Goal: Transaction & Acquisition: Purchase product/service

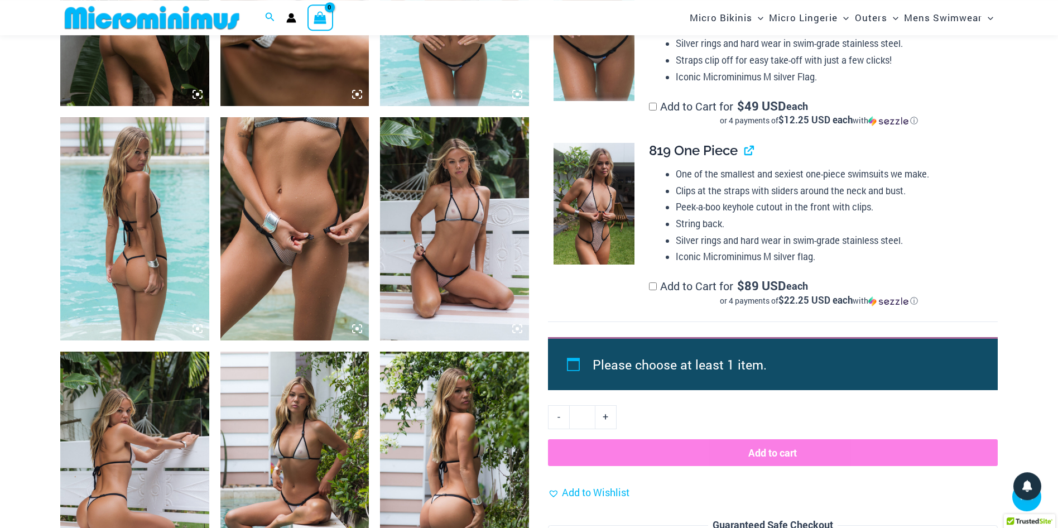
scroll to position [908, 0]
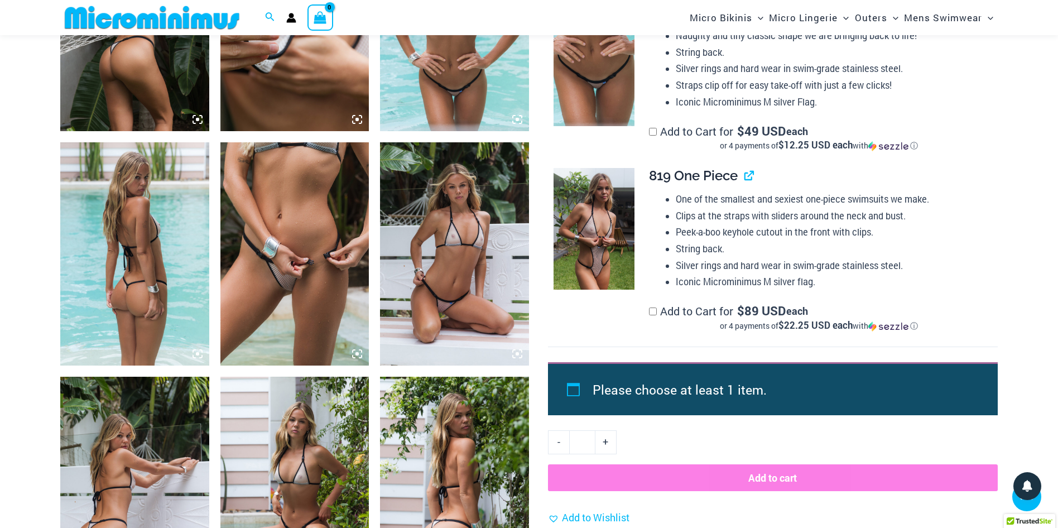
click at [304, 185] on img at bounding box center [294, 253] width 149 height 223
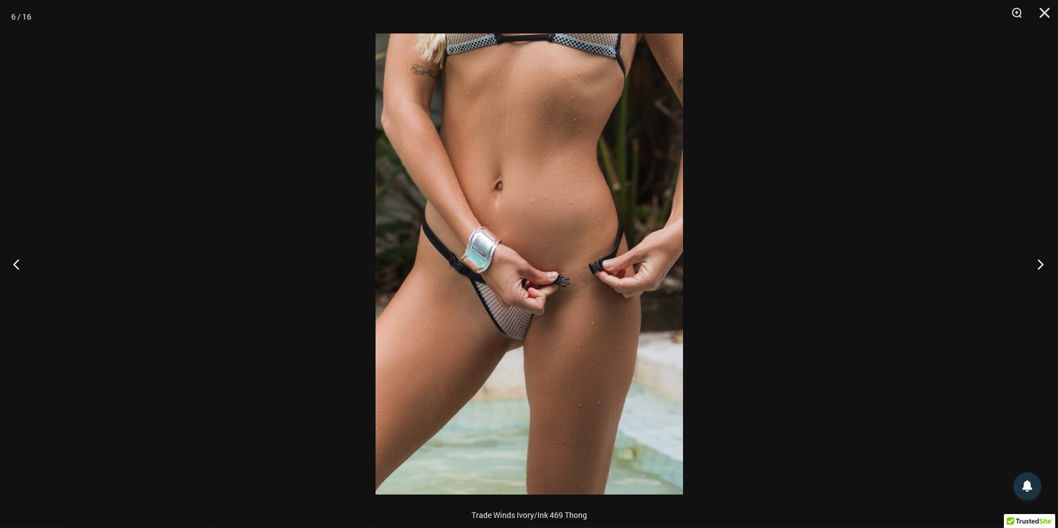
click at [1042, 263] on button "Next" at bounding box center [1038, 264] width 42 height 56
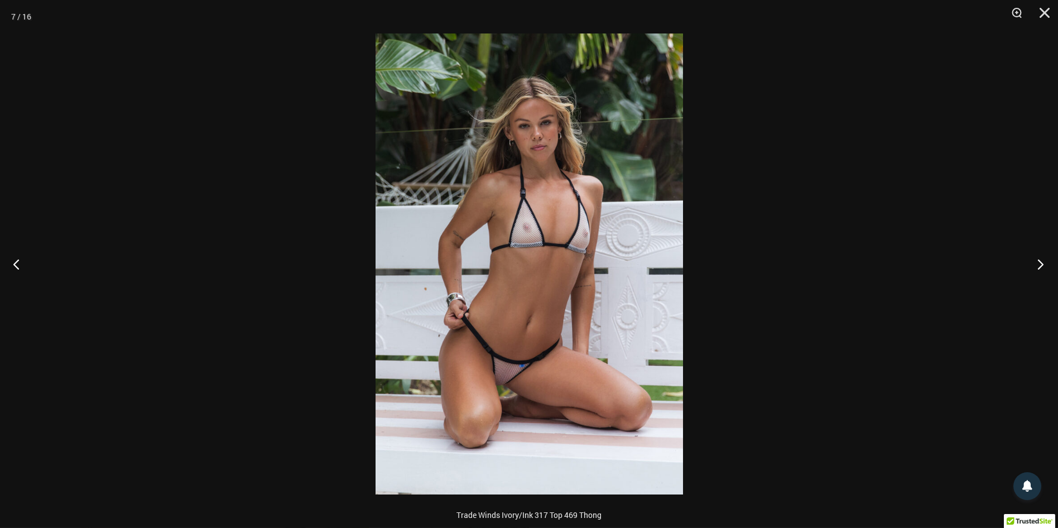
click at [1042, 263] on button "Next" at bounding box center [1038, 264] width 42 height 56
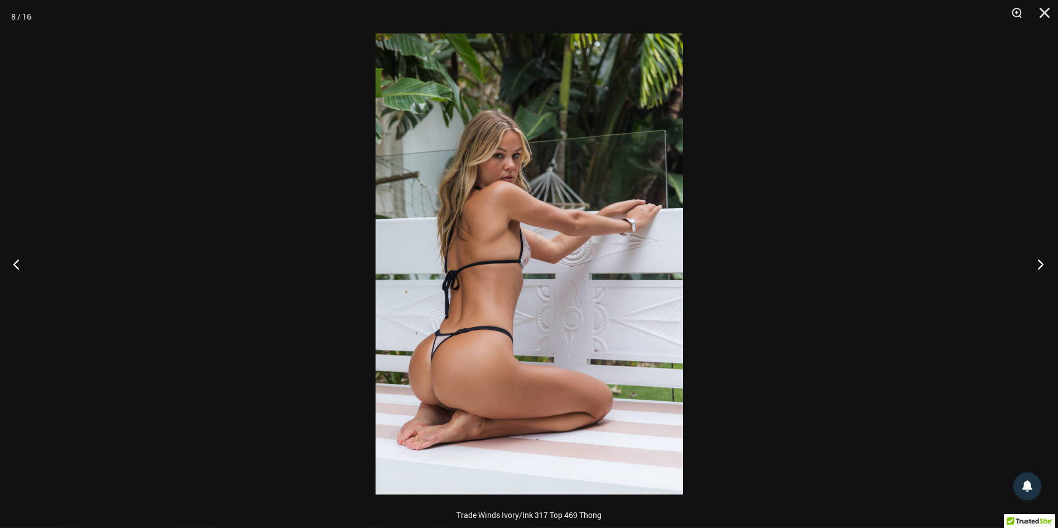
click at [1042, 263] on button "Next" at bounding box center [1038, 264] width 42 height 56
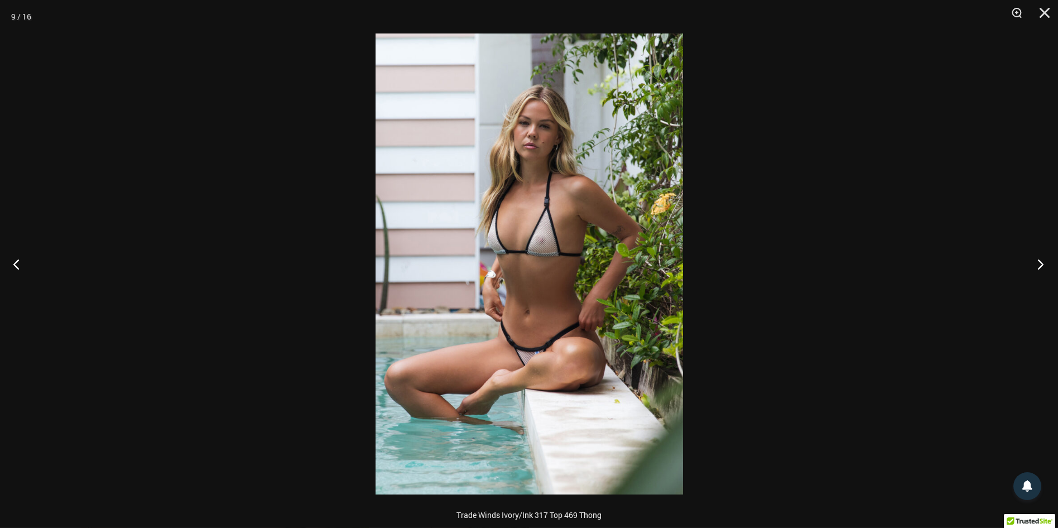
click at [1042, 263] on button "Next" at bounding box center [1038, 264] width 42 height 56
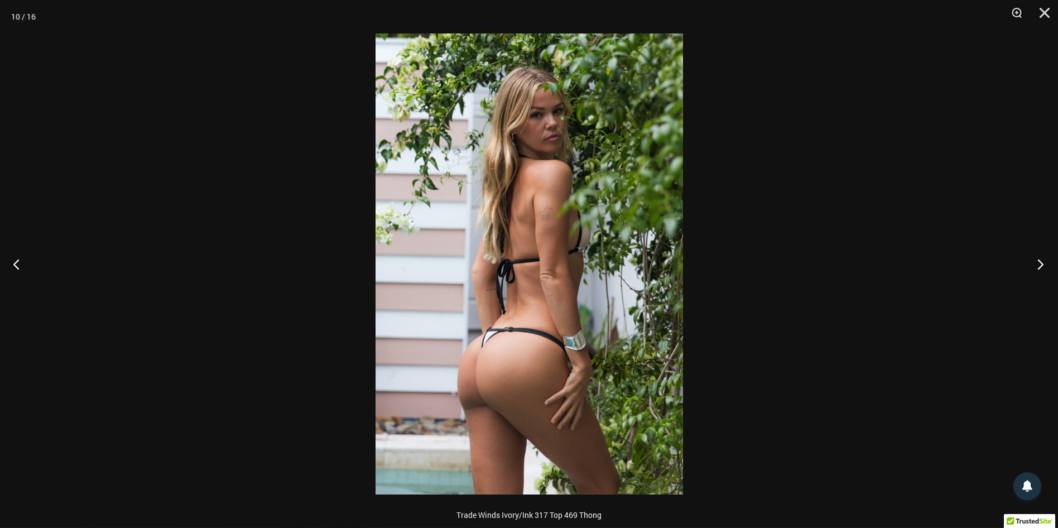
click at [1042, 263] on button "Next" at bounding box center [1038, 264] width 42 height 56
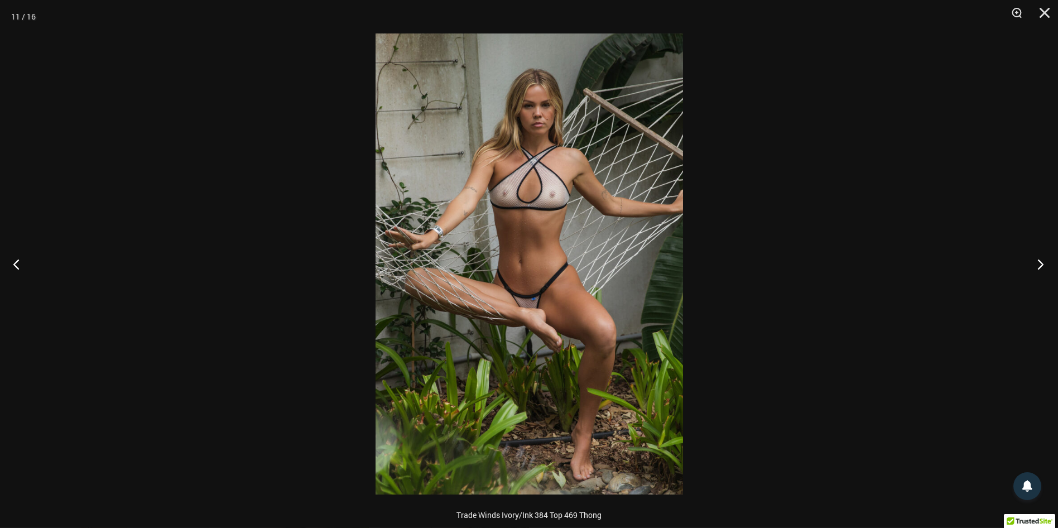
click at [1042, 263] on button "Next" at bounding box center [1038, 264] width 42 height 56
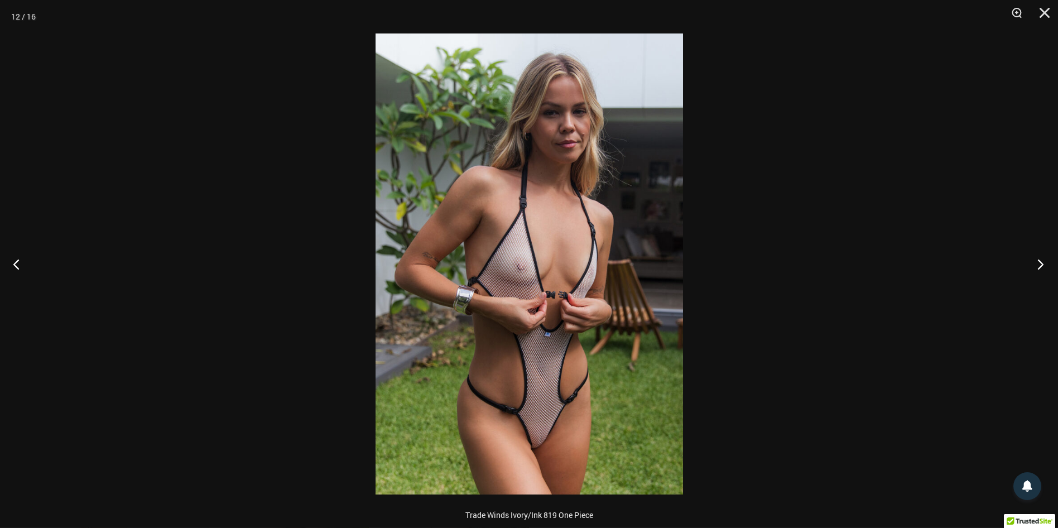
click at [1042, 263] on button "Next" at bounding box center [1038, 264] width 42 height 56
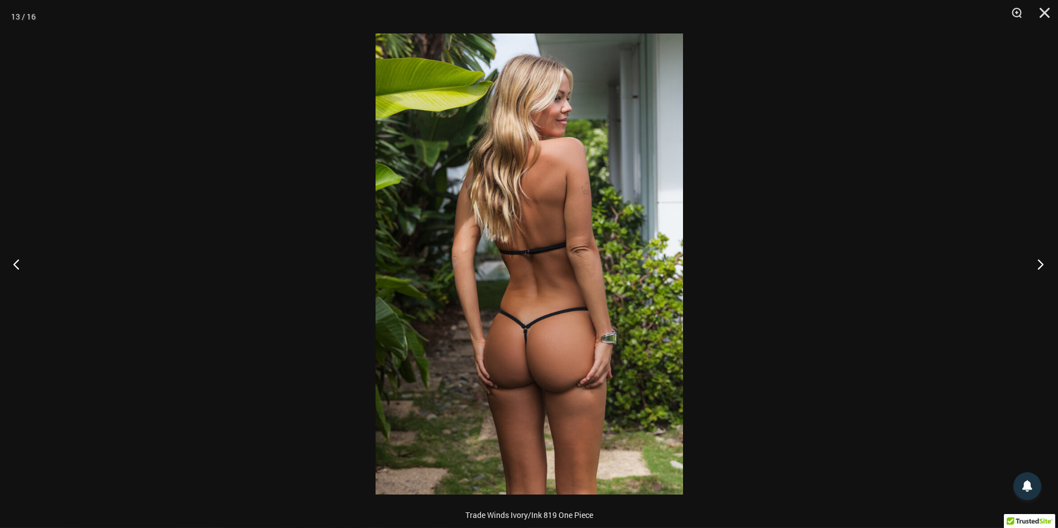
click at [1042, 263] on button "Next" at bounding box center [1038, 264] width 42 height 56
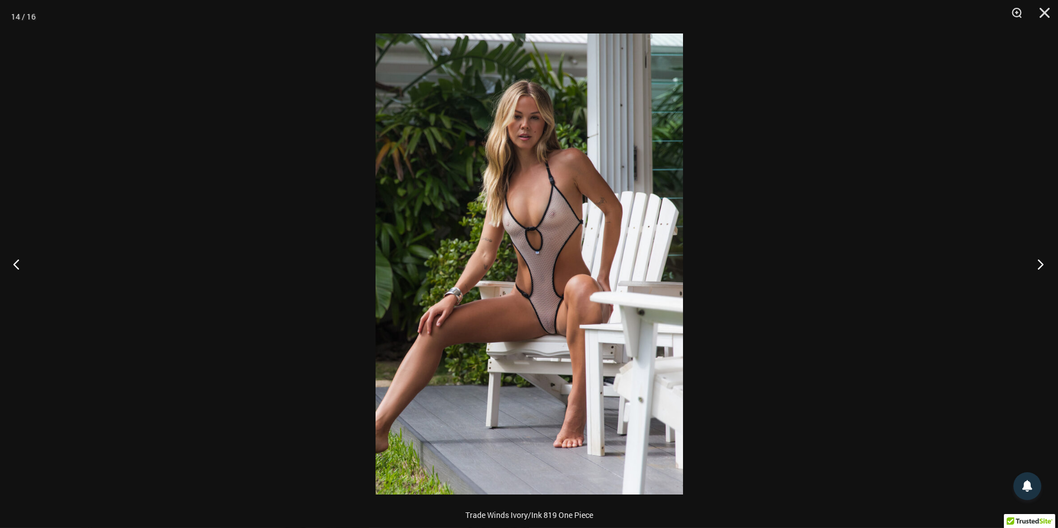
click at [1042, 263] on button "Next" at bounding box center [1038, 264] width 42 height 56
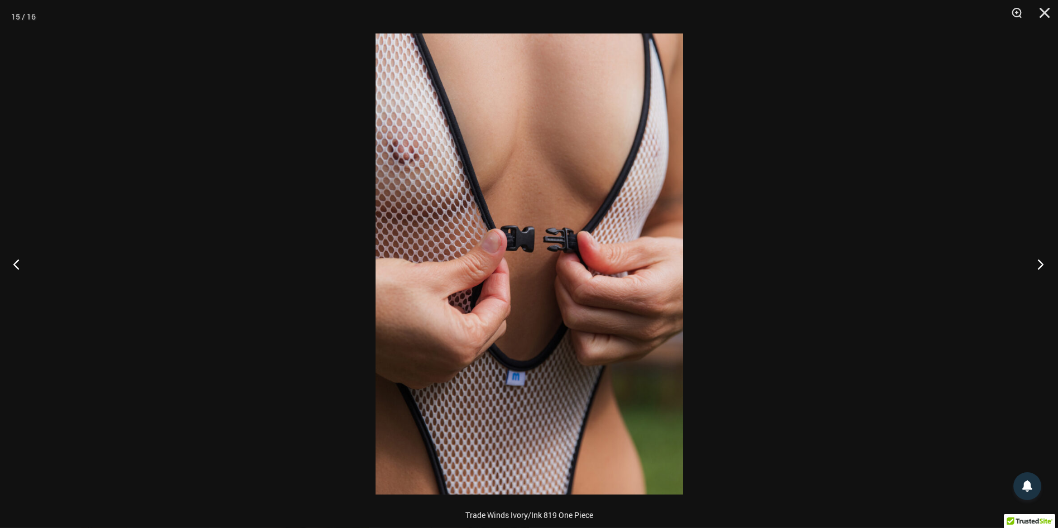
click at [1042, 263] on button "Next" at bounding box center [1038, 264] width 42 height 56
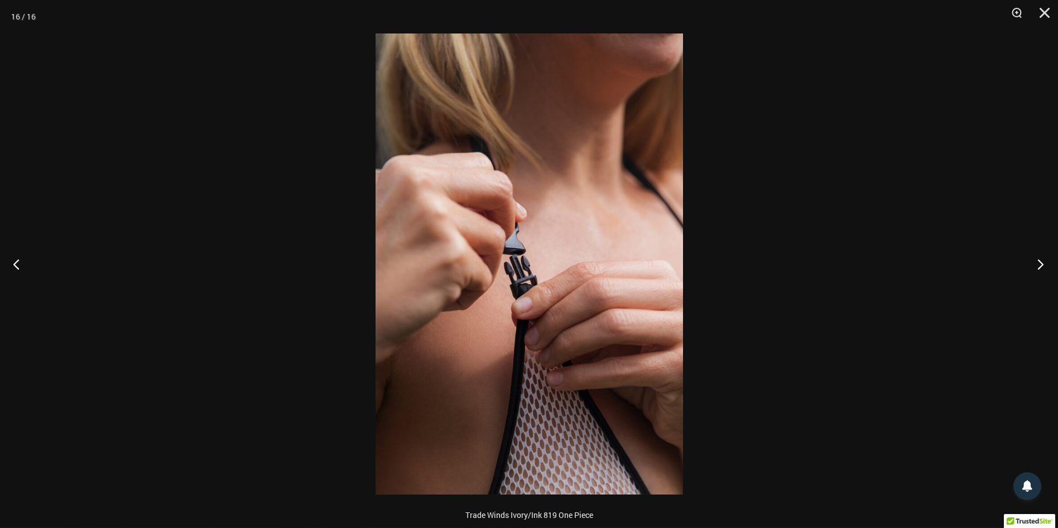
click at [1042, 263] on button "Next" at bounding box center [1038, 264] width 42 height 56
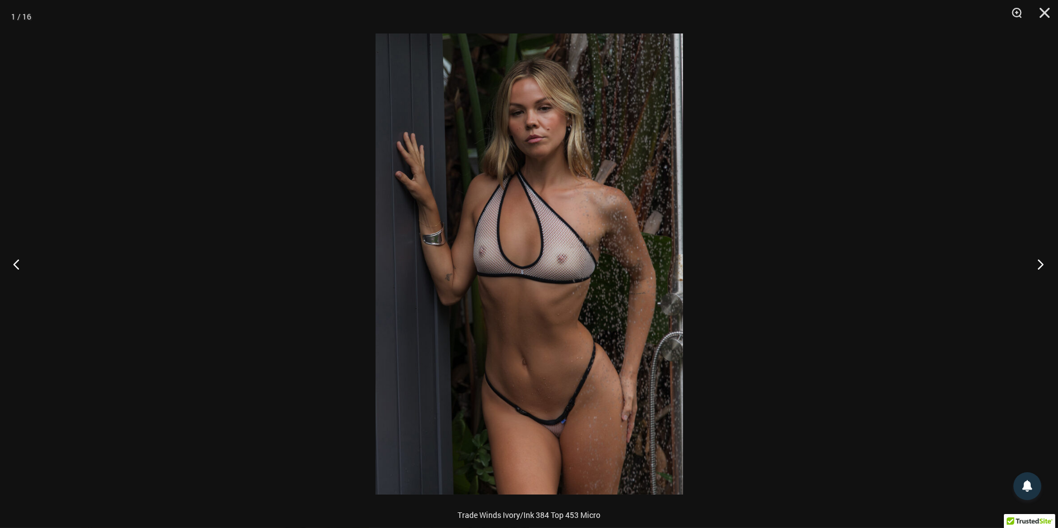
click at [1042, 263] on button "Next" at bounding box center [1038, 264] width 42 height 56
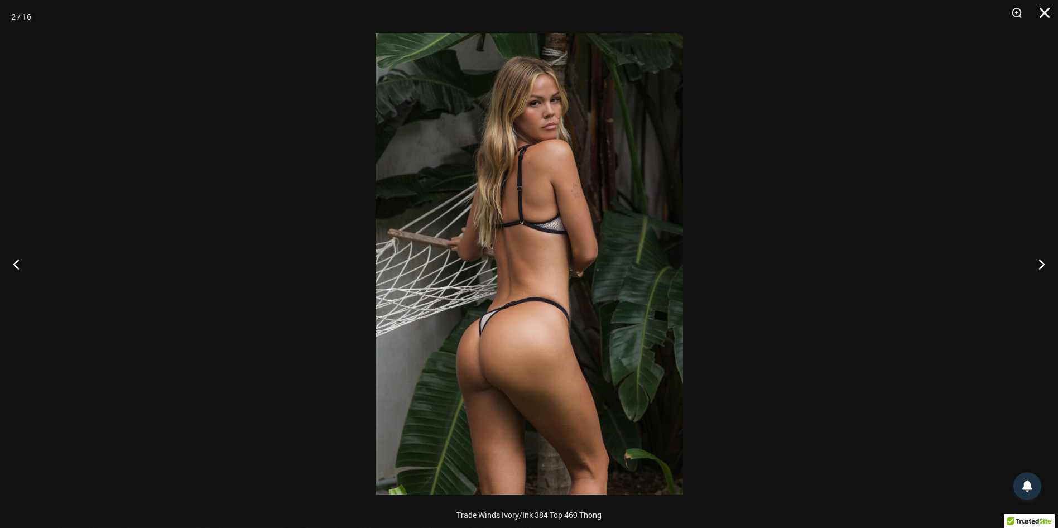
click at [1044, 11] on button "Close" at bounding box center [1041, 16] width 28 height 33
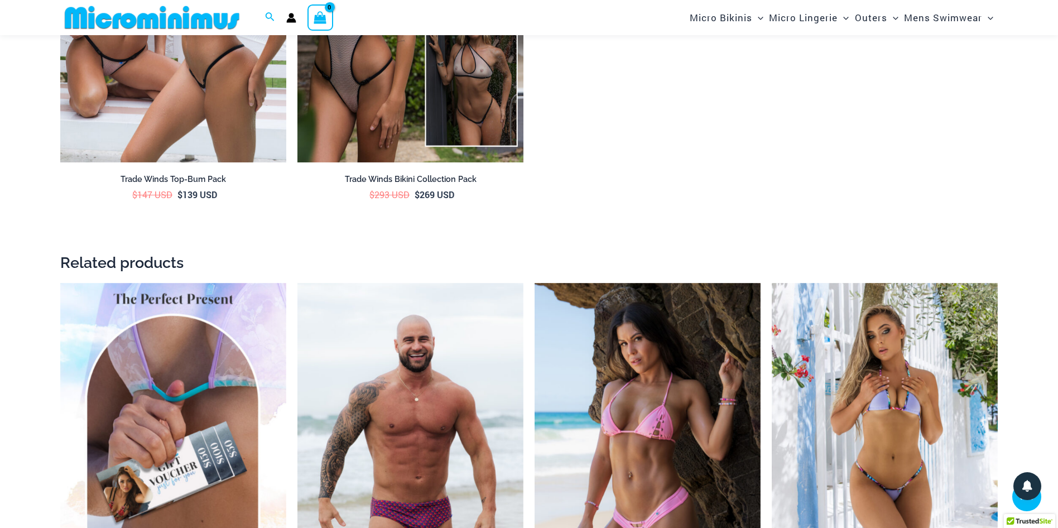
scroll to position [1891, 0]
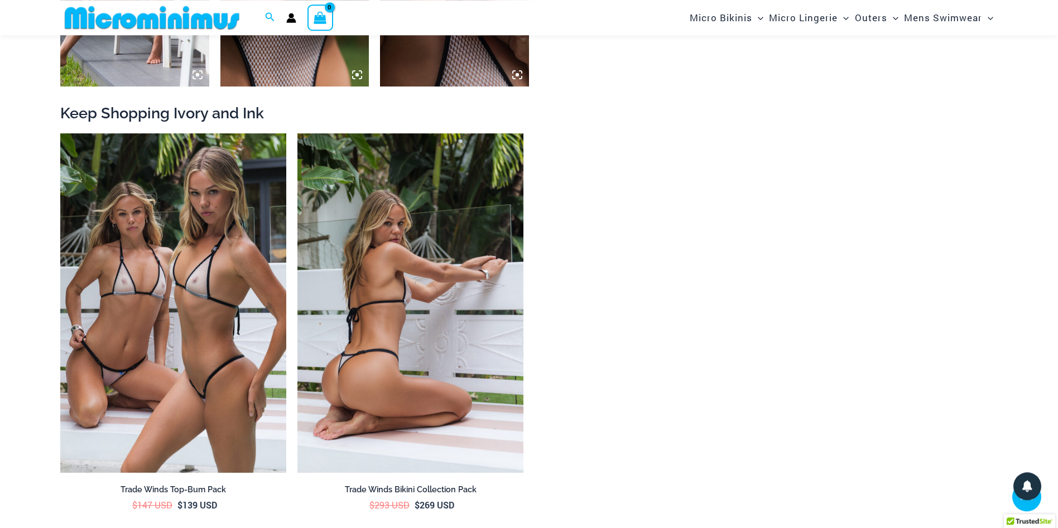
click at [397, 261] on img at bounding box center [411, 302] width 226 height 339
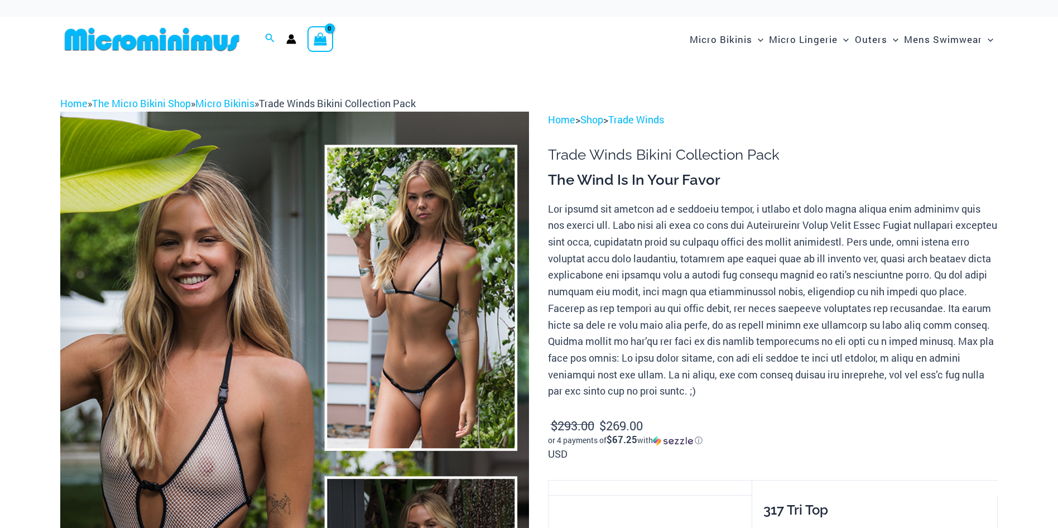
click at [298, 286] on img at bounding box center [294, 463] width 469 height 703
